Goal: Task Accomplishment & Management: Manage account settings

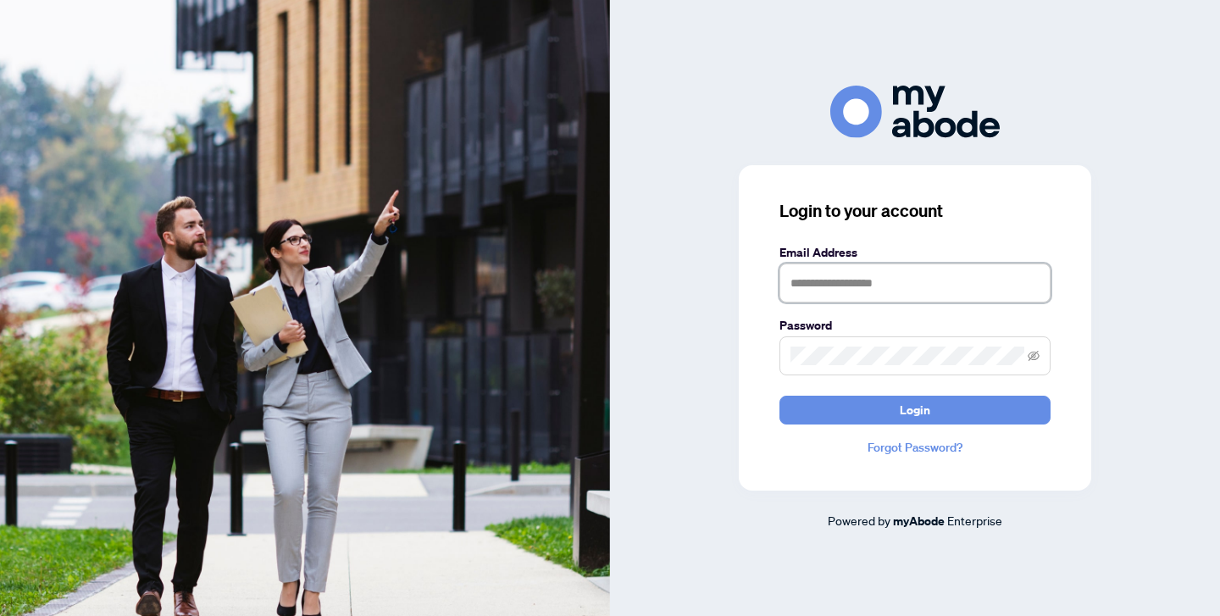
click at [829, 290] on input "text" at bounding box center [914, 282] width 271 height 39
drag, startPoint x: 966, startPoint y: 277, endPoint x: 450, endPoint y: 275, distance: 516.0
click at [450, 275] on div "**********" at bounding box center [610, 308] width 1220 height 616
type input "**********"
click at [779, 396] on button "Login" at bounding box center [914, 410] width 271 height 29
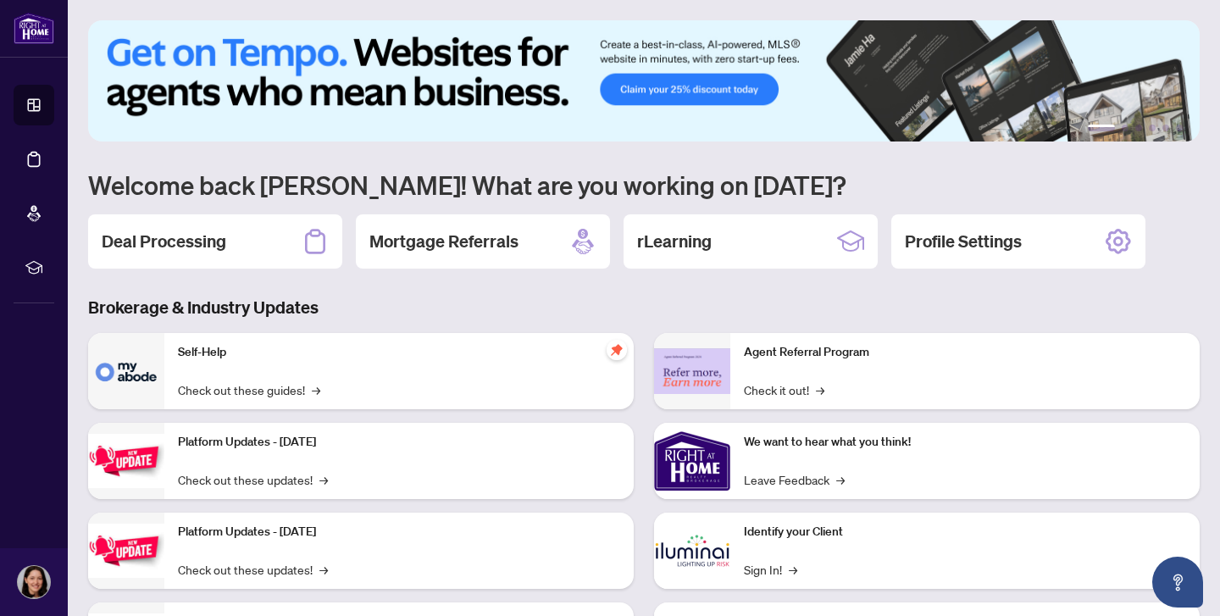
click at [252, 226] on div "Deal Processing" at bounding box center [215, 241] width 254 height 54
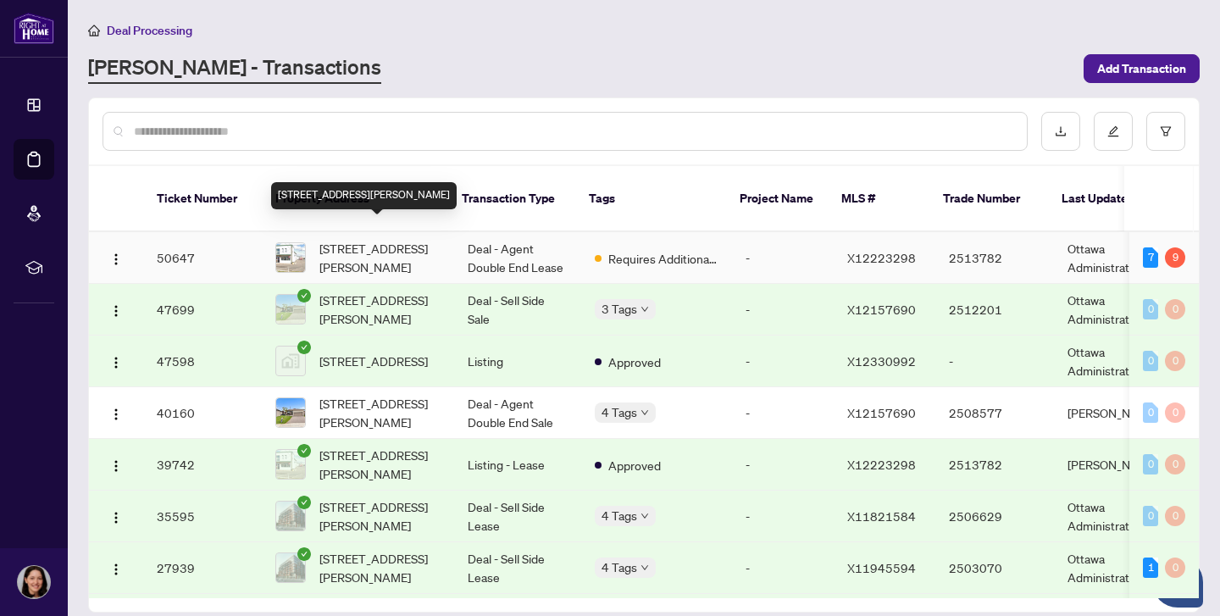
click at [382, 239] on span "[STREET_ADDRESS][PERSON_NAME]" at bounding box center [379, 257] width 121 height 37
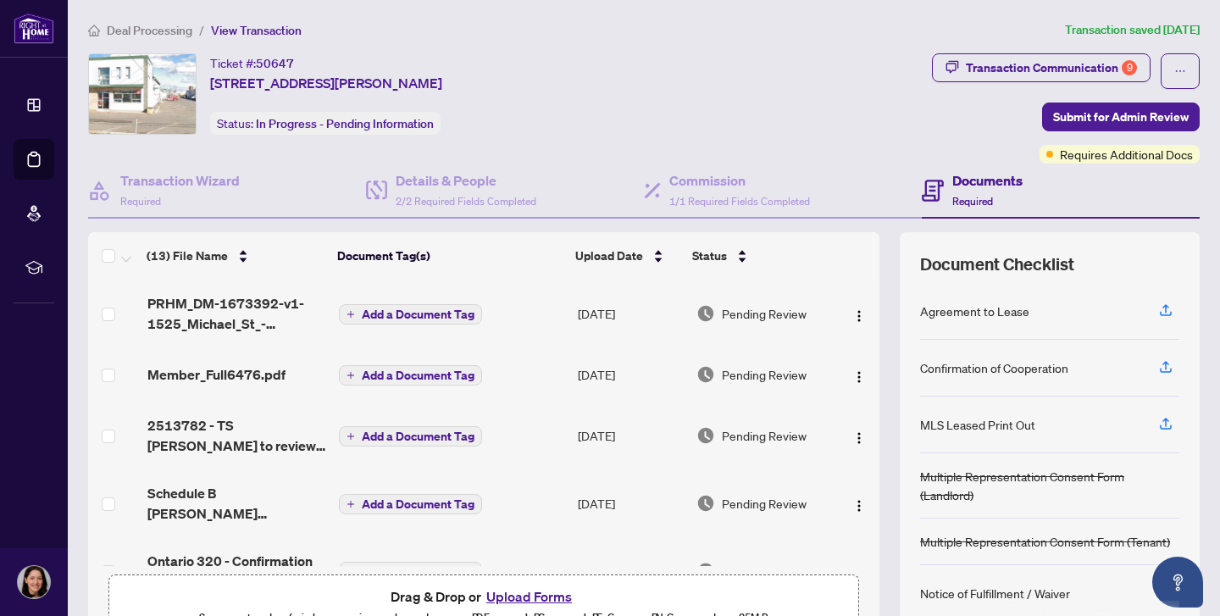
scroll to position [15, 0]
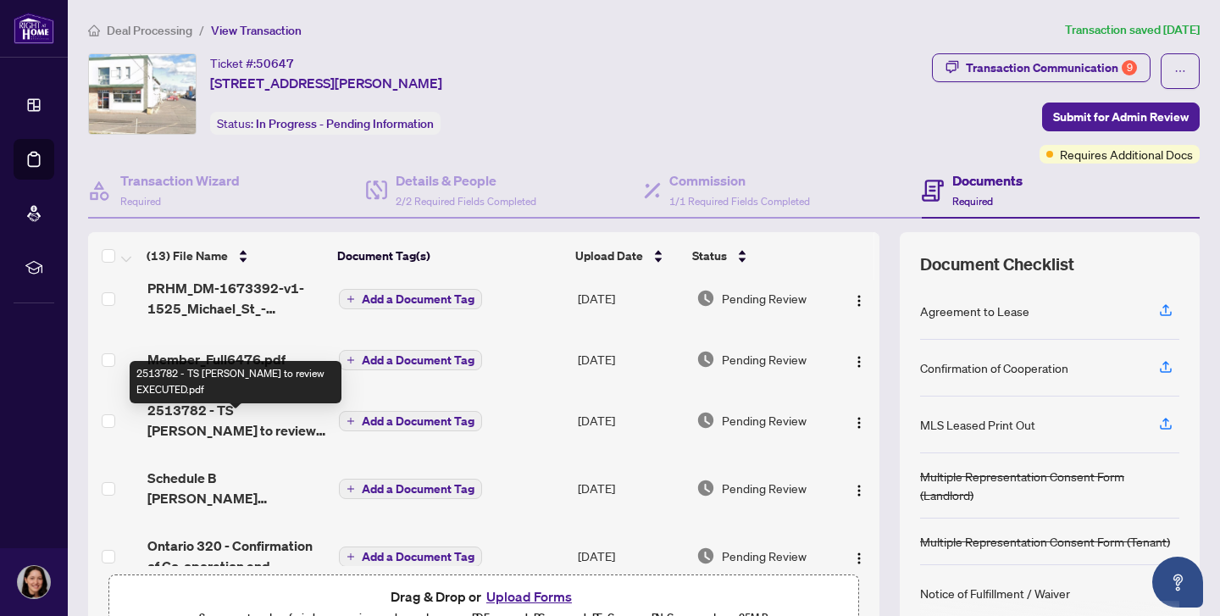
click at [226, 424] on span "2513782 - TS [PERSON_NAME] to review EXECUTED.pdf" at bounding box center [236, 420] width 178 height 41
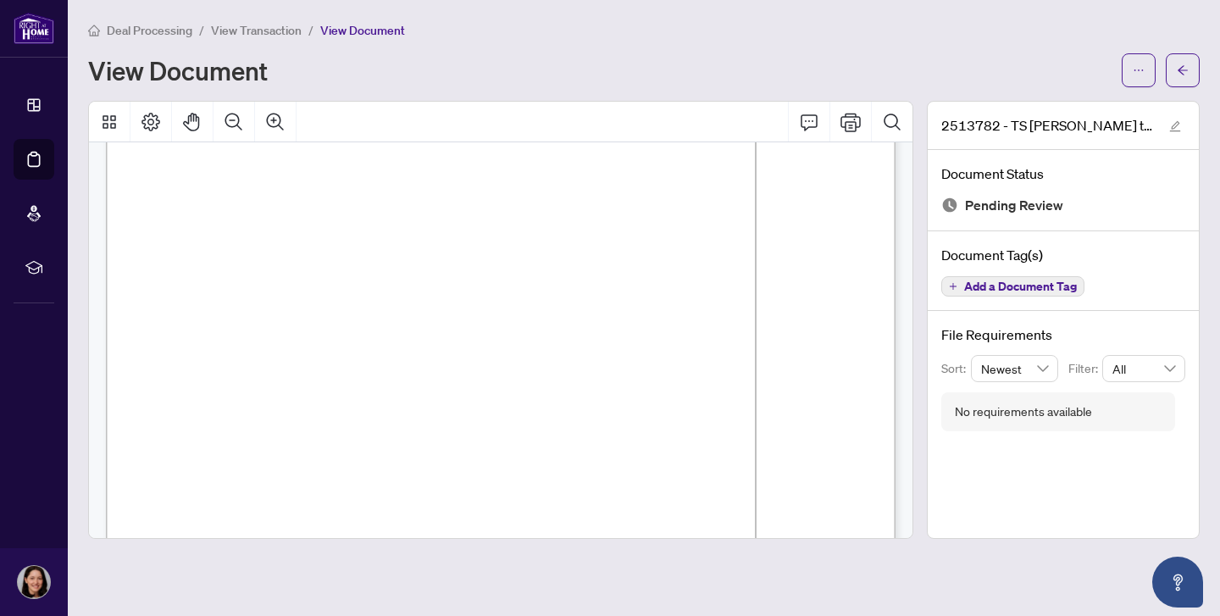
scroll to position [230, 0]
click at [1182, 75] on span "button" at bounding box center [1183, 70] width 12 height 27
